Goal: Task Accomplishment & Management: Use online tool/utility

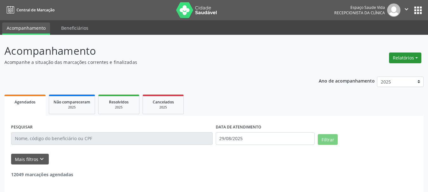
click at [395, 57] on button "Relatórios" at bounding box center [405, 58] width 32 height 11
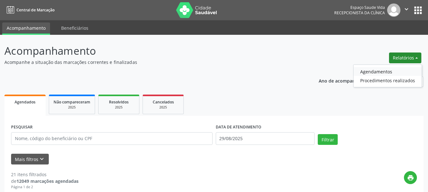
click at [373, 71] on link "Agendamentos" at bounding box center [388, 71] width 68 height 9
select select "7"
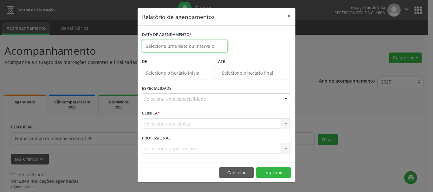
click at [182, 45] on input "text" at bounding box center [185, 46] width 86 height 13
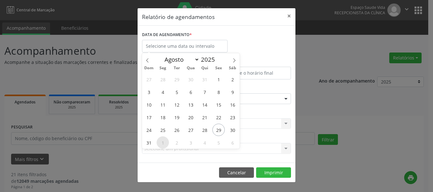
click at [164, 143] on span "1" at bounding box center [163, 143] width 12 height 12
type input "[DATE]"
click at [164, 143] on span "1" at bounding box center [163, 143] width 12 height 12
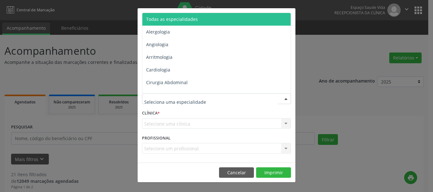
click at [157, 19] on span "Todas as especialidades" at bounding box center [172, 19] width 52 height 6
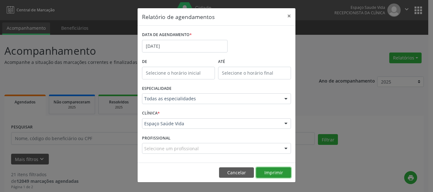
click at [273, 175] on button "Imprimir" at bounding box center [273, 173] width 35 height 11
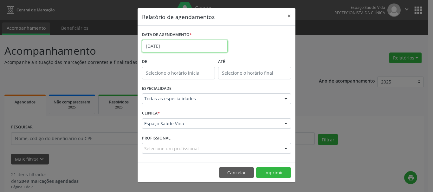
click at [150, 46] on input "[DATE]" at bounding box center [185, 46] width 86 height 13
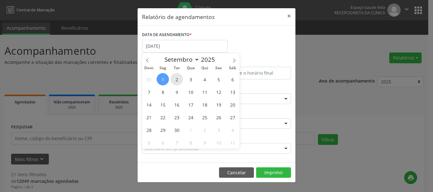
click at [176, 80] on span "2" at bounding box center [176, 79] width 12 height 12
type input "[DATE]"
click at [176, 80] on span "2" at bounding box center [176, 79] width 12 height 12
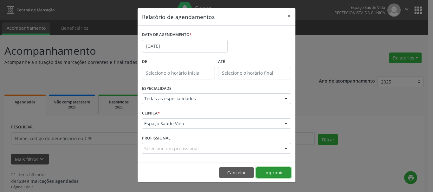
click at [283, 173] on button "Imprimir" at bounding box center [273, 173] width 35 height 11
click at [276, 171] on button "Imprimir" at bounding box center [273, 173] width 35 height 11
